Goal: Transaction & Acquisition: Book appointment/travel/reservation

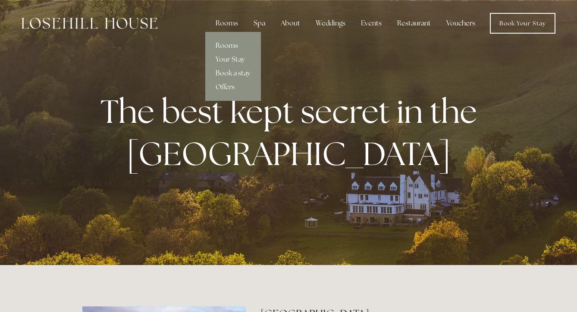
click at [235, 44] on link "Rooms" at bounding box center [233, 46] width 56 height 14
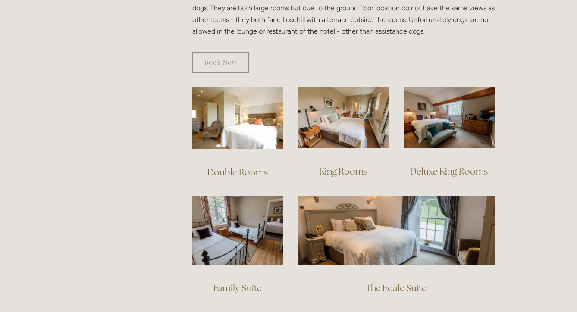
scroll to position [547, 0]
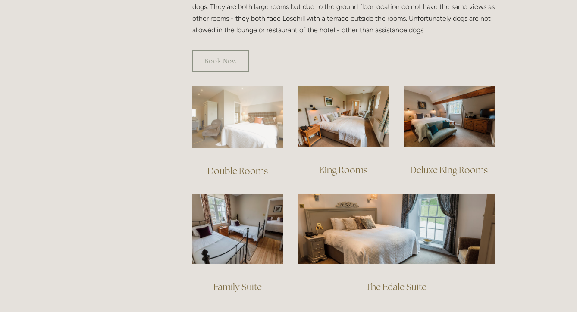
click at [241, 106] on img at bounding box center [237, 117] width 91 height 62
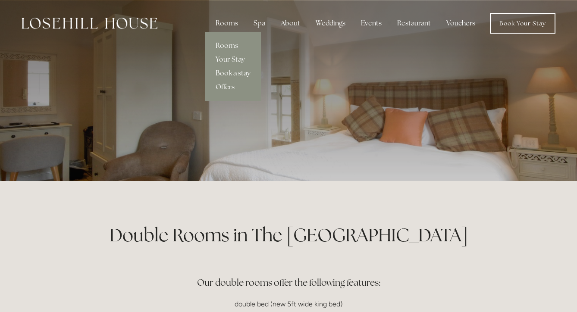
click at [229, 88] on link "Offers" at bounding box center [233, 87] width 56 height 14
